Goal: Check status: Check status

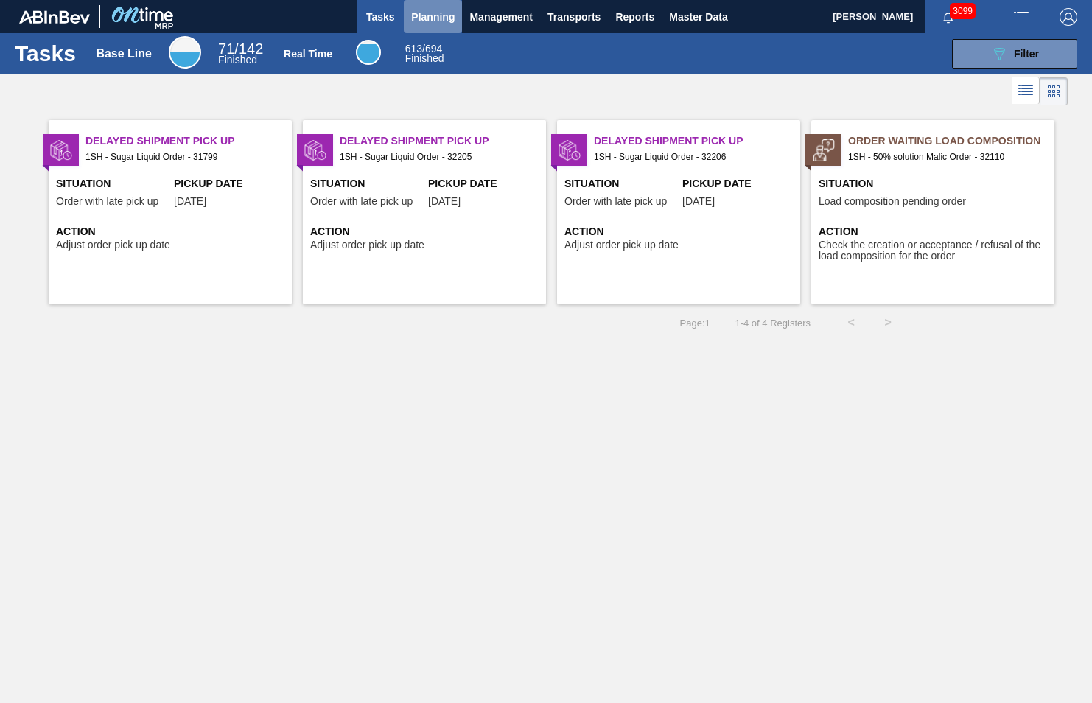
click at [429, 14] on span "Planning" at bounding box center [432, 17] width 43 height 18
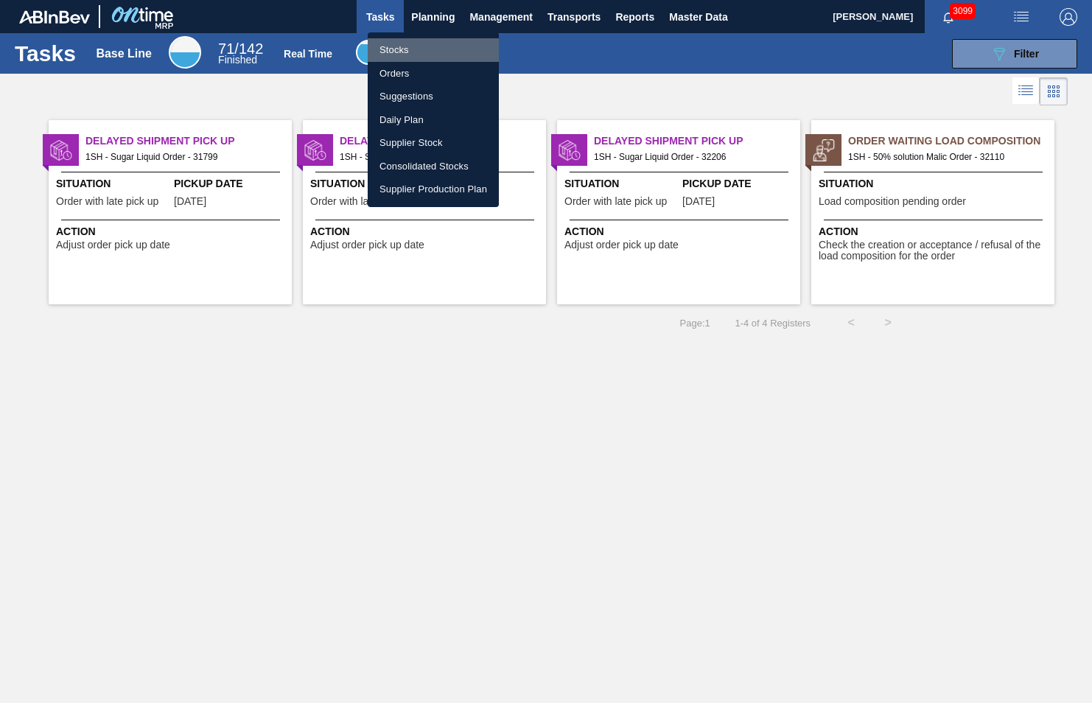
click at [405, 47] on li "Stocks" at bounding box center [433, 50] width 131 height 24
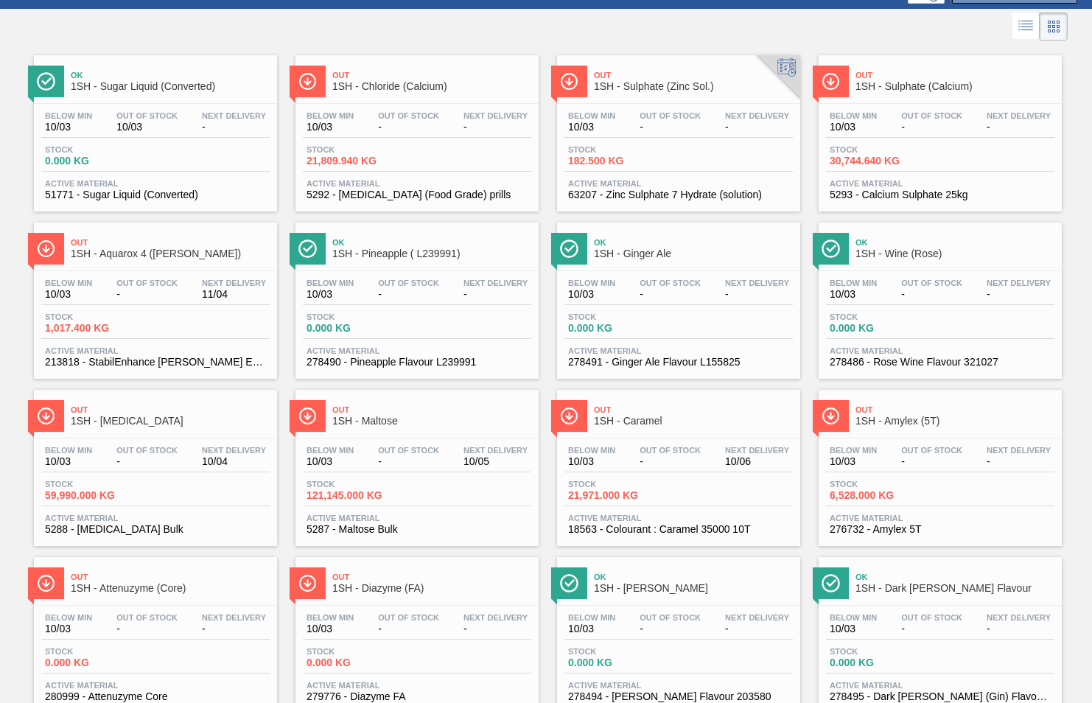
scroll to position [147, 0]
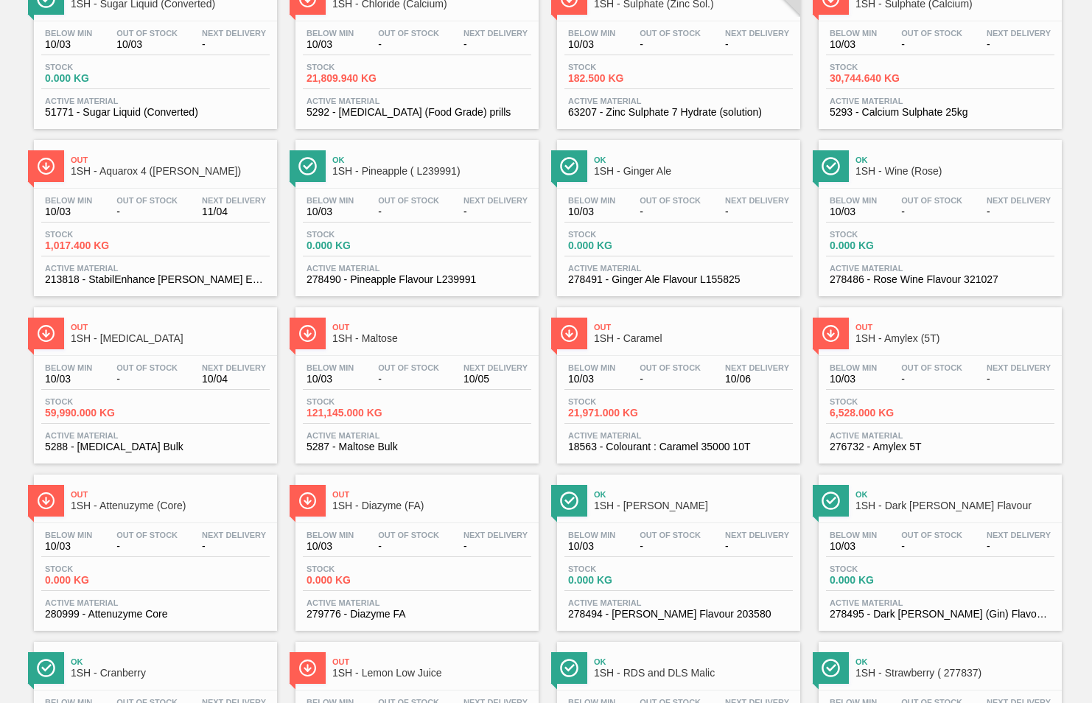
click at [376, 335] on span "1SH - Maltose" at bounding box center [431, 338] width 199 height 11
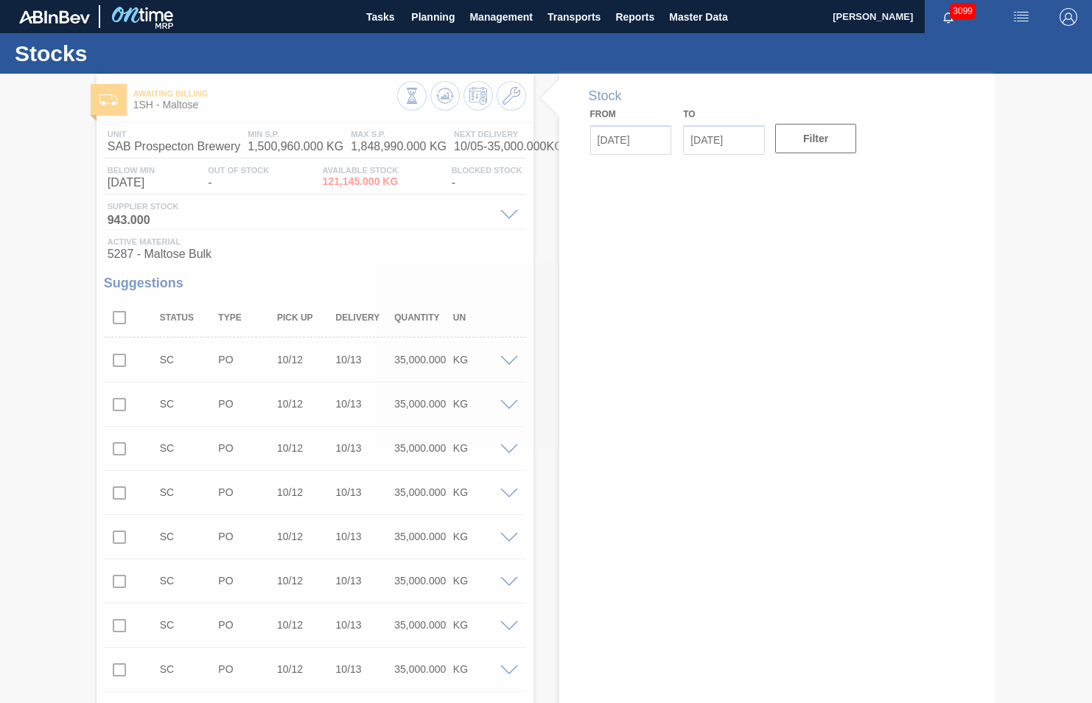
type input "[DATE]"
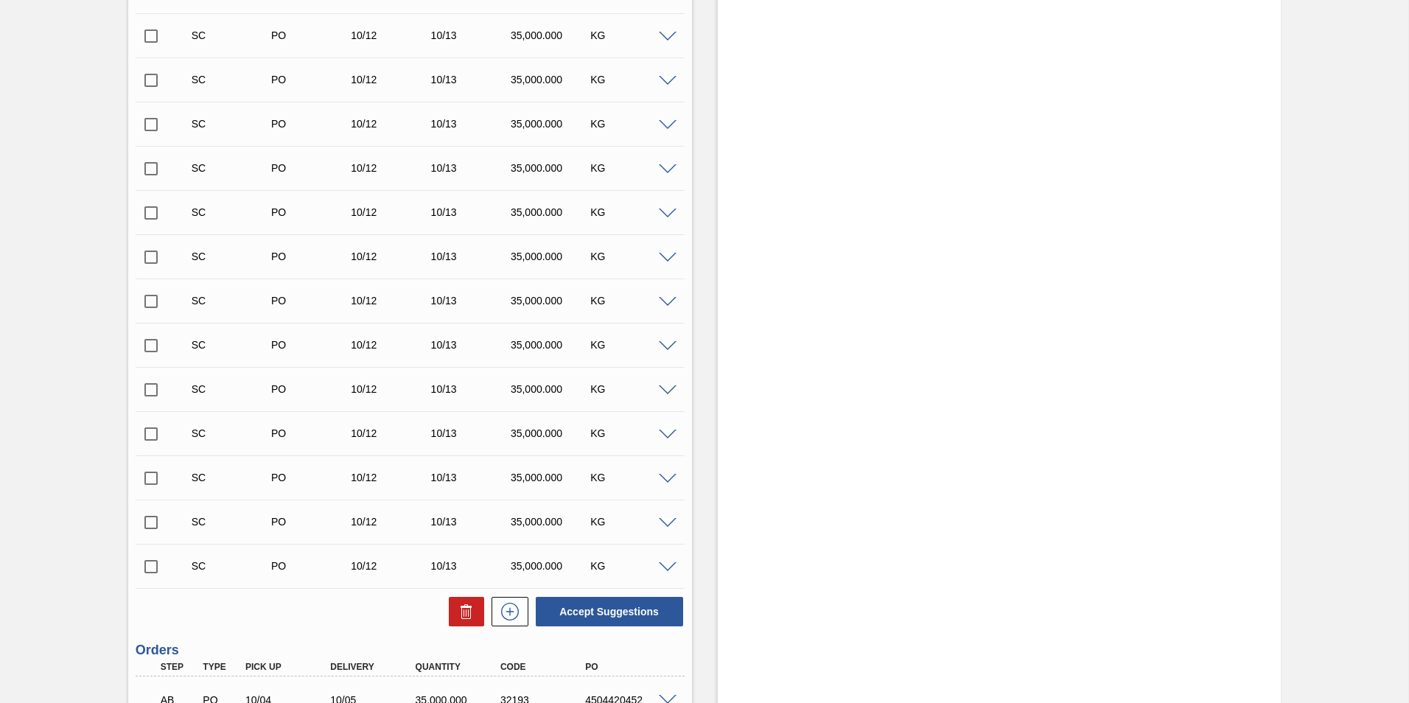
scroll to position [2055, 0]
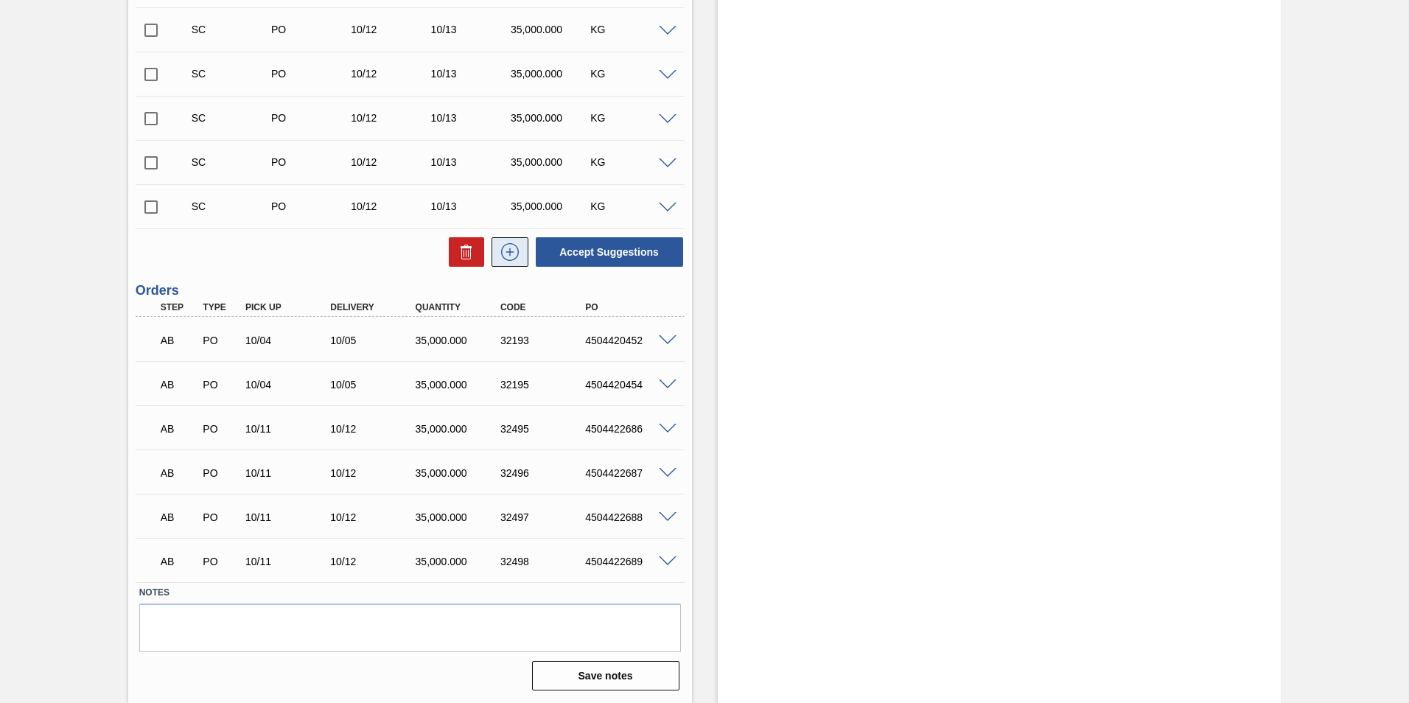
click at [508, 251] on icon at bounding box center [510, 252] width 24 height 18
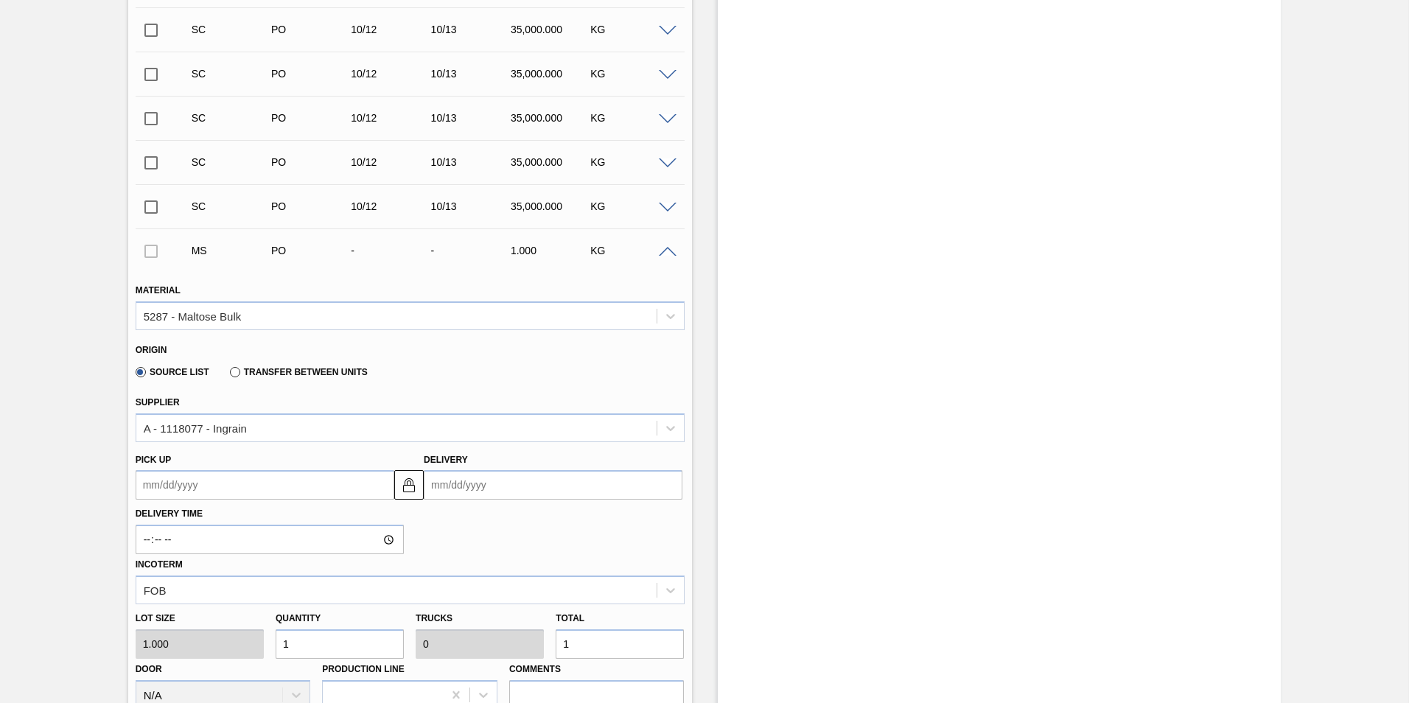
click at [667, 248] on span at bounding box center [668, 252] width 18 height 11
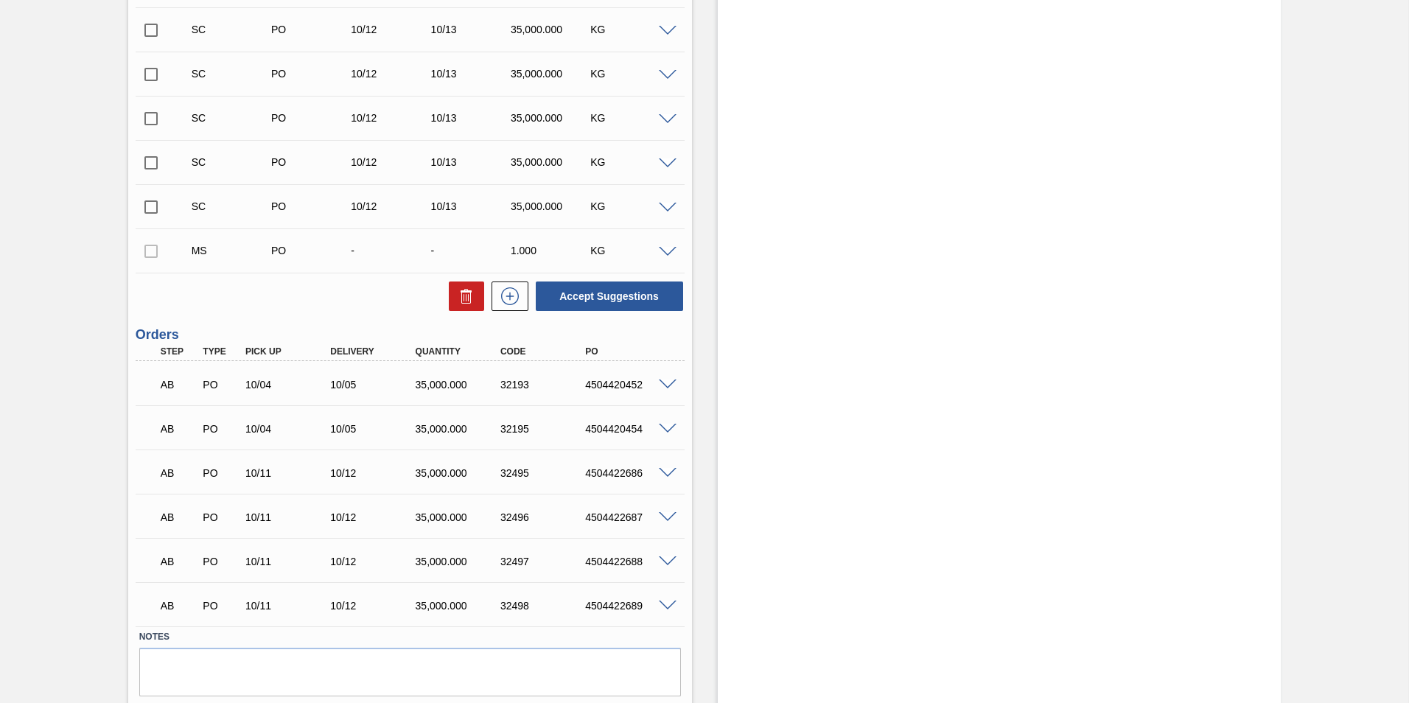
click at [667, 253] on span at bounding box center [668, 252] width 18 height 11
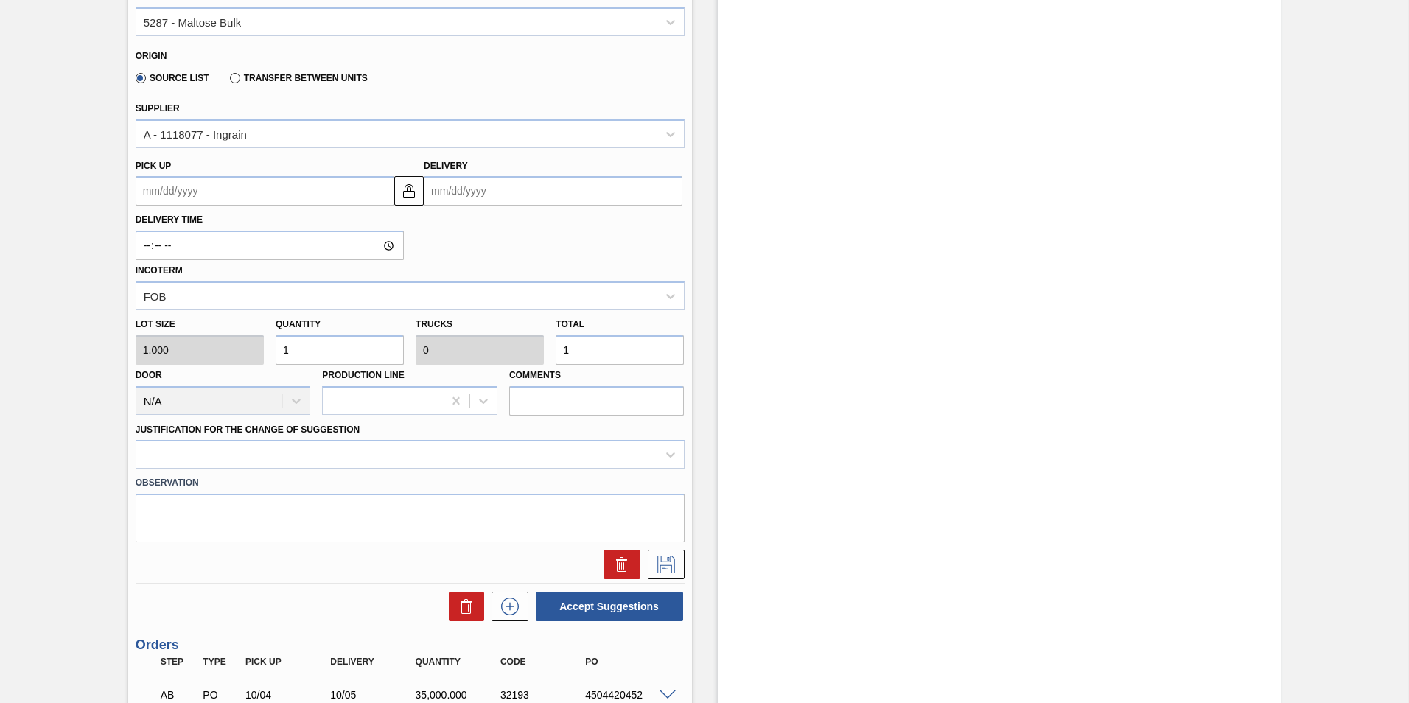
scroll to position [2350, 0]
click at [631, 562] on button at bounding box center [622, 563] width 37 height 29
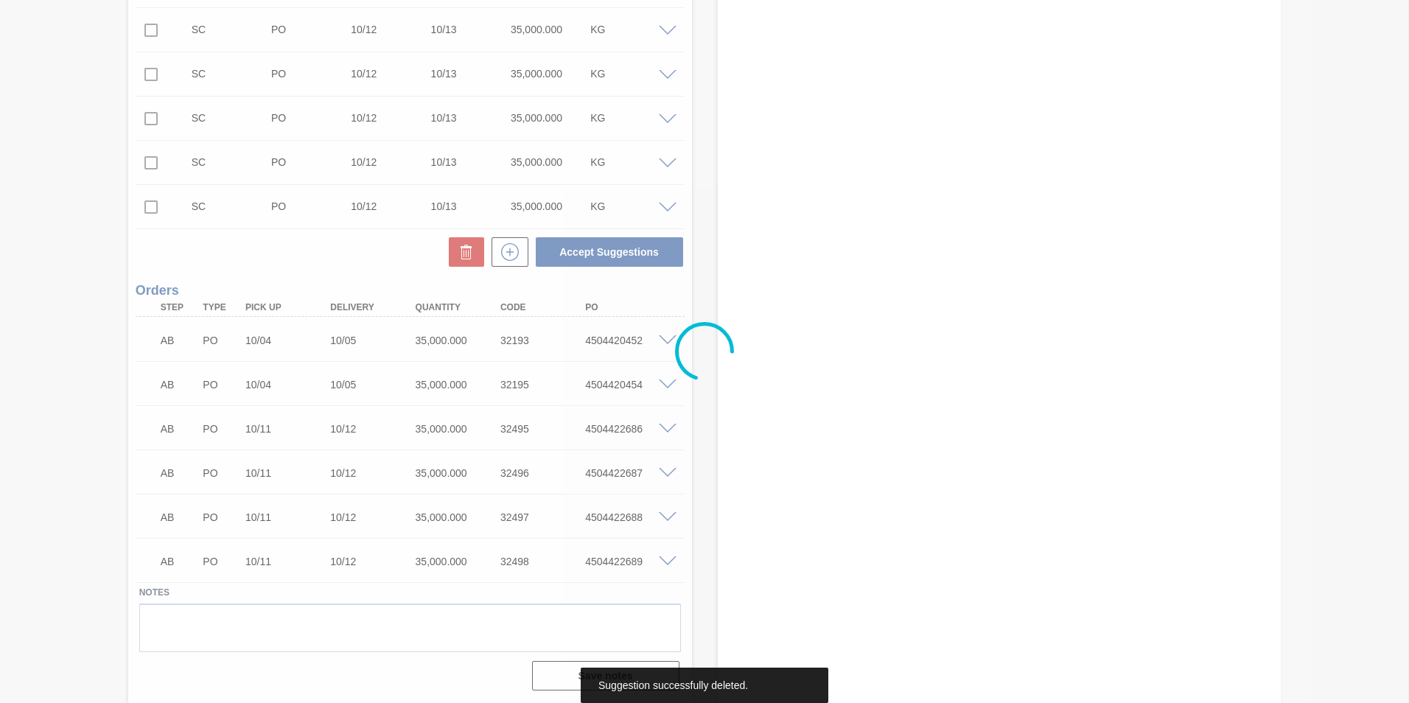
scroll to position [2055, 0]
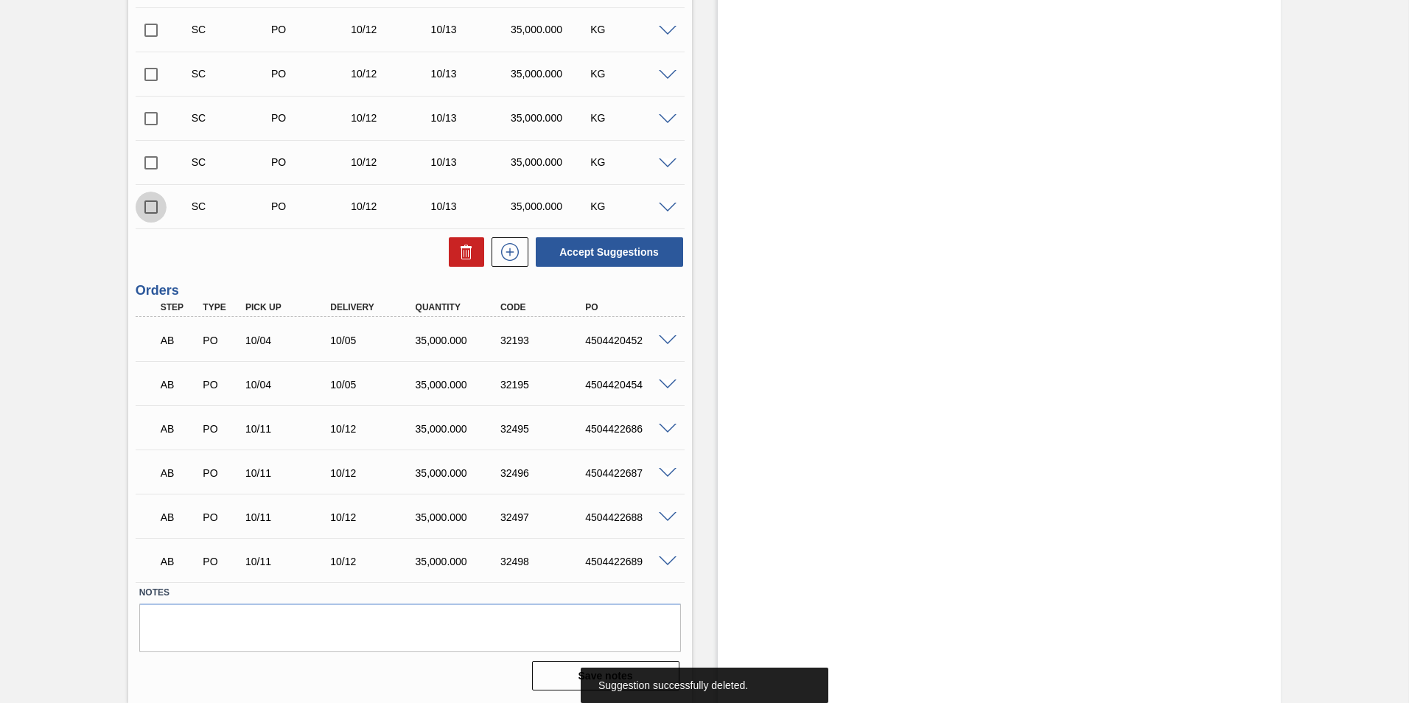
click at [154, 205] on input "checkbox" at bounding box center [151, 207] width 31 height 31
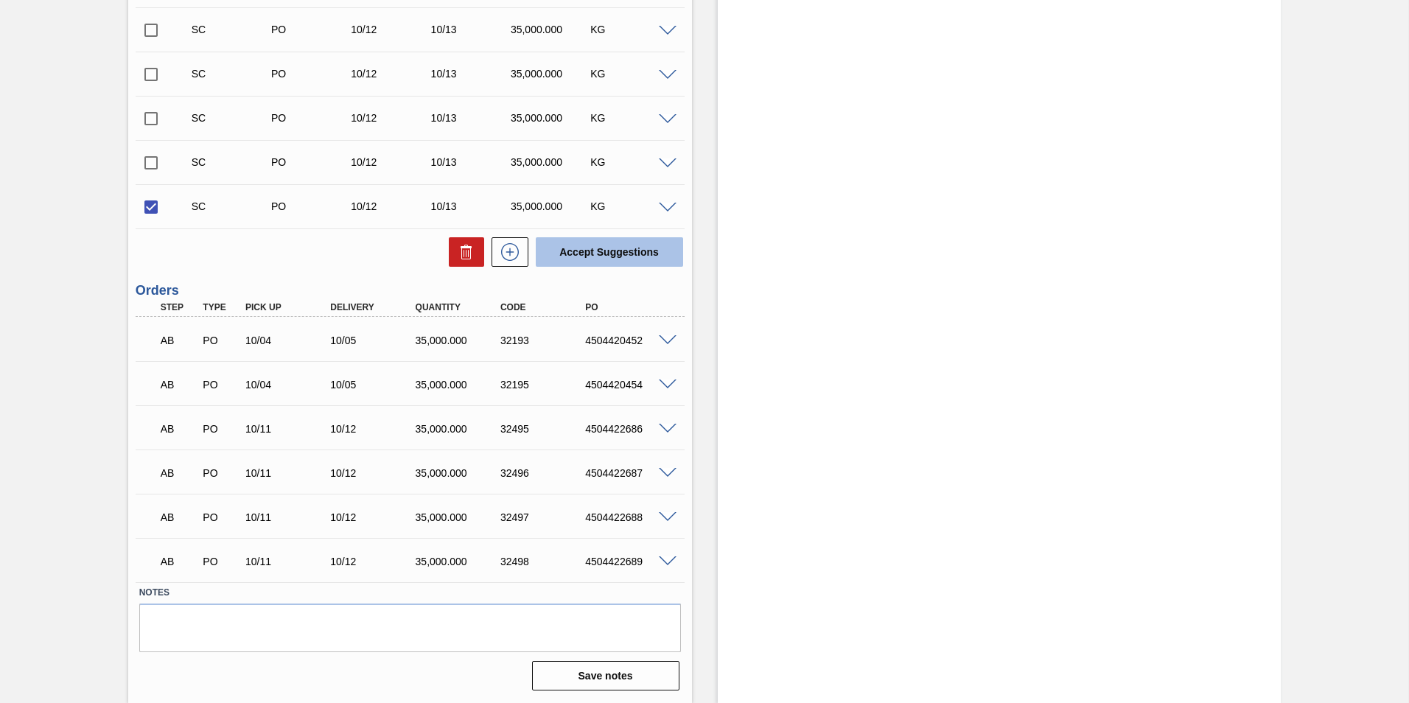
click at [616, 252] on button "Accept Suggestions" at bounding box center [609, 251] width 147 height 29
checkbox input "false"
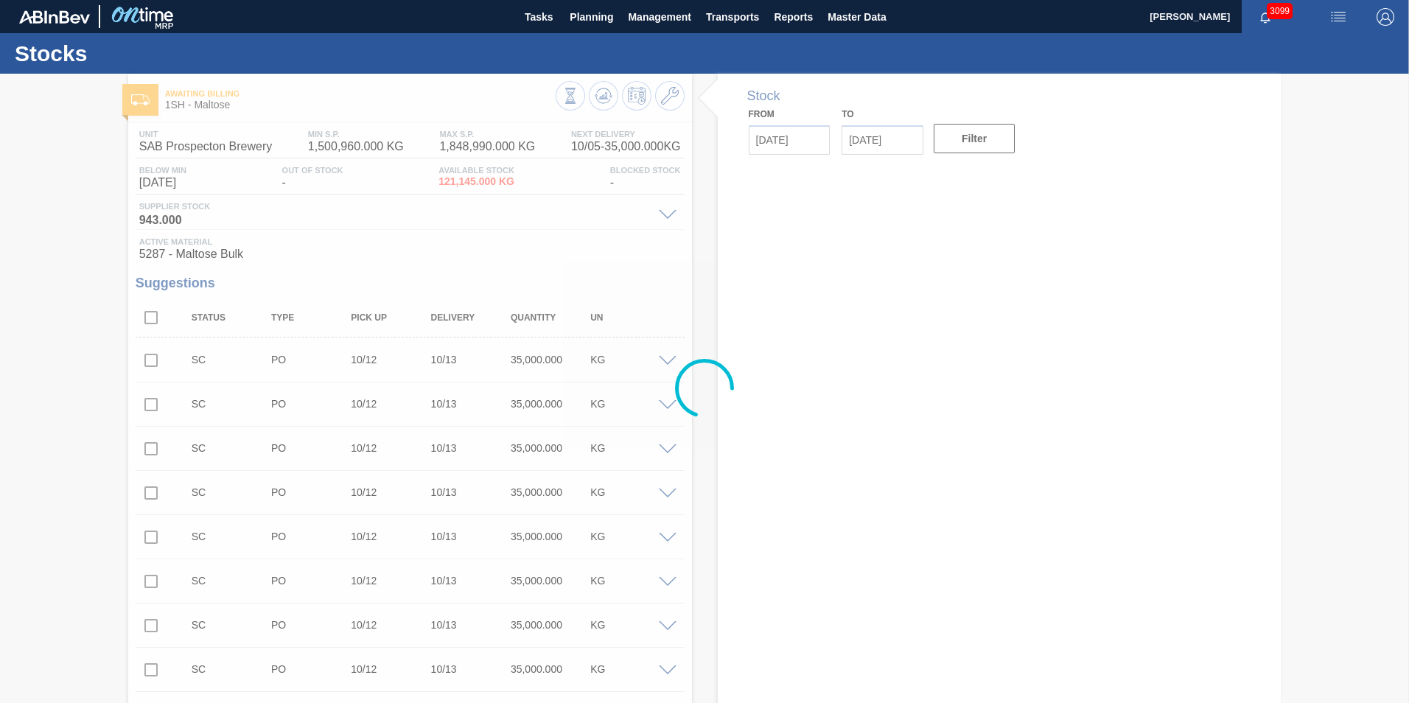
type input "[DATE]"
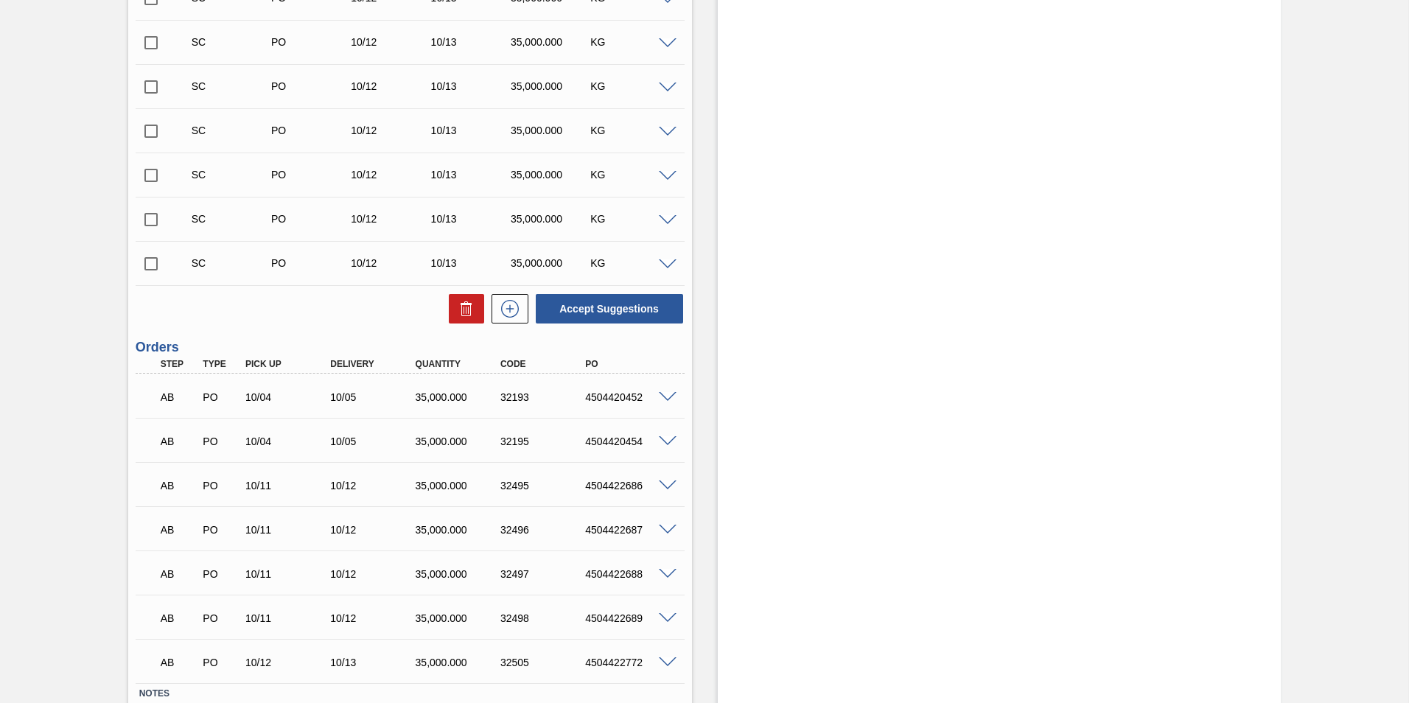
scroll to position [2055, 0]
